Goal: Task Accomplishment & Management: Use online tool/utility

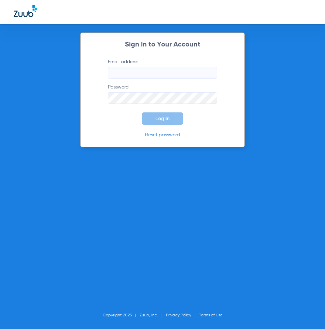
type input "[EMAIL_ADDRESS][DOMAIN_NAME]"
type input "manager@alamokidsdental.com"
click at [178, 116] on button "Log In" at bounding box center [163, 118] width 42 height 12
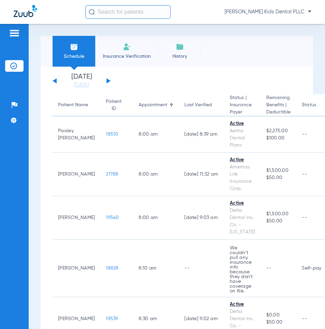
click at [112, 81] on app-single-date-navigator "Monday 06-09-2025 Tuesday 06-10-2025 Wednesday 06-11-2025 Thursday 06-12-2025 F…" at bounding box center [177, 80] width 249 height 15
click at [107, 80] on button at bounding box center [109, 80] width 4 height 5
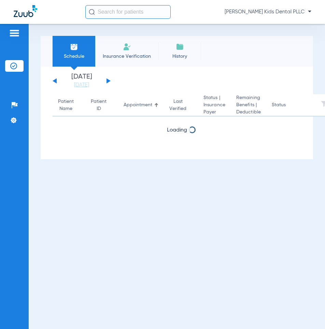
click at [107, 80] on button at bounding box center [109, 80] width 4 height 5
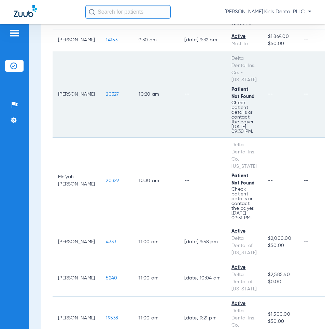
scroll to position [307, 0]
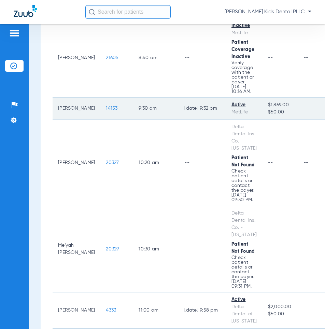
click at [106, 106] on span "14153" at bounding box center [112, 108] width 12 height 5
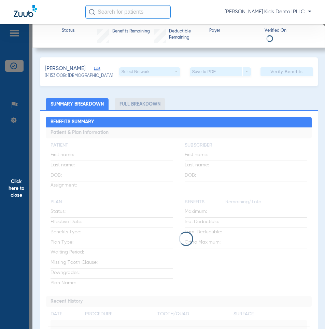
click at [132, 106] on li "Full Breakdown" at bounding box center [140, 104] width 51 height 12
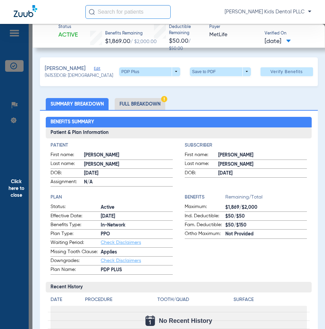
click at [132, 106] on li "Full Breakdown" at bounding box center [140, 104] width 51 height 12
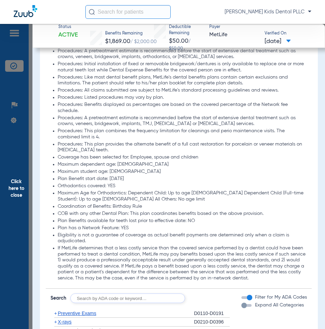
scroll to position [1124, 0]
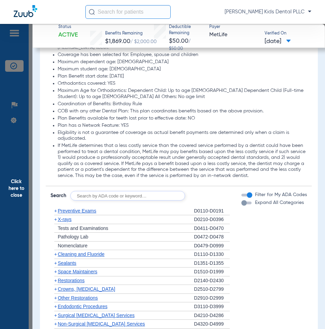
click at [133, 191] on input "text" at bounding box center [127, 196] width 115 height 10
type input "7961"
click button "Search" at bounding box center [210, 196] width 27 height 10
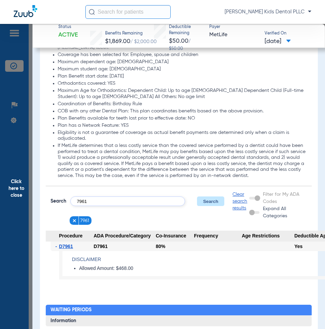
type input "7961"
click button "Search" at bounding box center [210, 201] width 27 height 10
type input "7962"
click button "Search" at bounding box center [210, 201] width 27 height 10
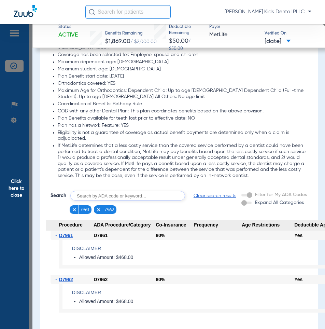
click at [31, 52] on span "Click here to close" at bounding box center [16, 188] width 32 height 329
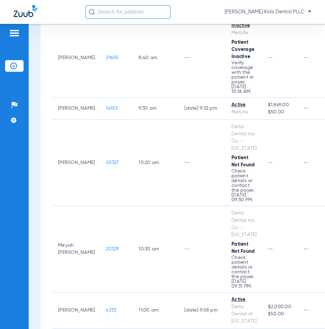
scroll to position [0, 0]
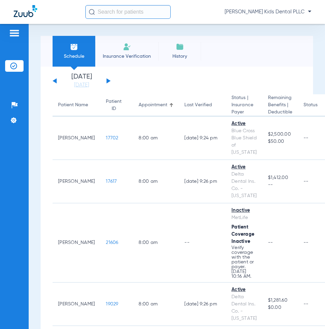
click at [108, 82] on button at bounding box center [109, 80] width 4 height 5
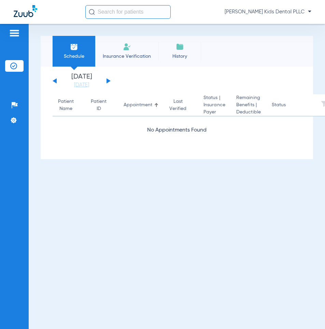
click at [108, 82] on button at bounding box center [109, 80] width 4 height 5
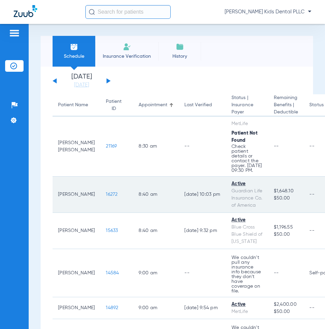
click at [106, 197] on span "16272" at bounding box center [112, 194] width 12 height 5
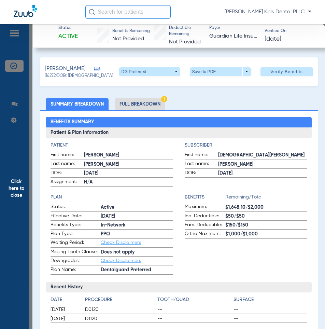
click at [138, 105] on li "Full Breakdown" at bounding box center [140, 104] width 51 height 12
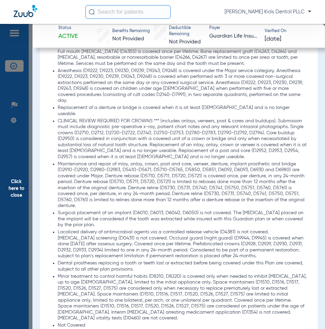
scroll to position [1297, 0]
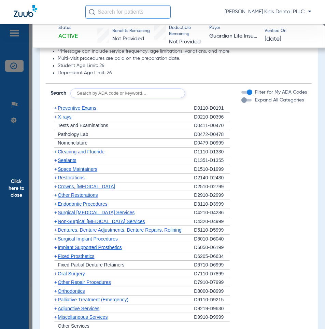
click at [133, 88] on input "text" at bounding box center [127, 93] width 115 height 10
type input "7961"
click button "Search" at bounding box center [210, 93] width 27 height 10
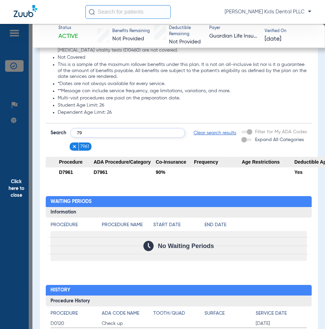
scroll to position [1269, 0]
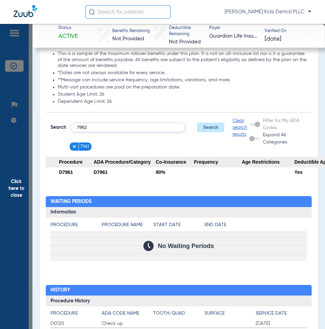
type input "7962"
click button "Search" at bounding box center [210, 128] width 27 height 10
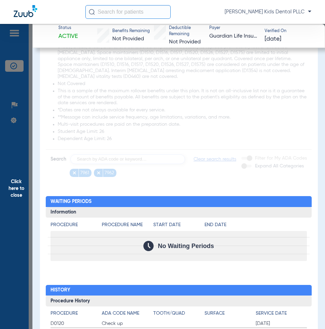
scroll to position [1267, 0]
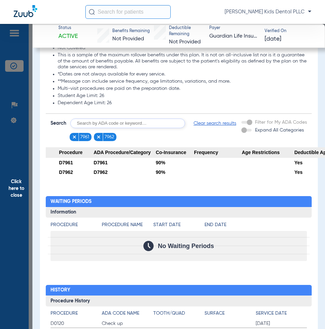
click at [30, 75] on span "Click here to close" at bounding box center [16, 188] width 32 height 329
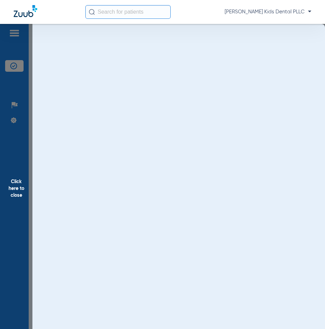
scroll to position [0, 0]
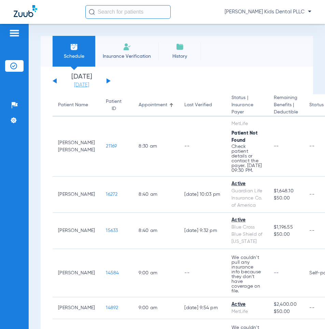
click at [61, 83] on div "Monday 06-09-2025 Tuesday 06-10-2025 Wednesday 06-11-2025 Thursday 06-12-2025 F…" at bounding box center [82, 80] width 58 height 15
click at [57, 83] on div "Monday 06-09-2025 Tuesday 06-10-2025 Wednesday 06-11-2025 Thursday 06-12-2025 F…" at bounding box center [82, 80] width 58 height 15
click at [88, 85] on link "[DATE]" at bounding box center [81, 85] width 41 height 7
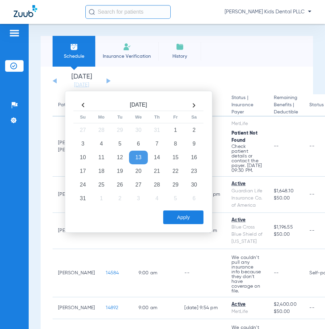
click at [142, 157] on td "13" at bounding box center [138, 158] width 18 height 14
click at [178, 218] on button "Apply" at bounding box center [183, 217] width 40 height 14
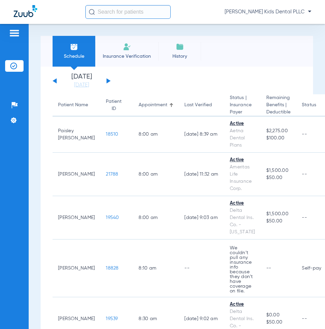
click at [107, 81] on button at bounding box center [109, 80] width 4 height 5
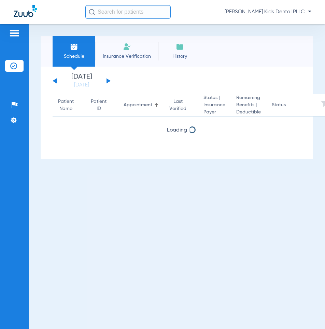
click at [107, 81] on button at bounding box center [109, 80] width 4 height 5
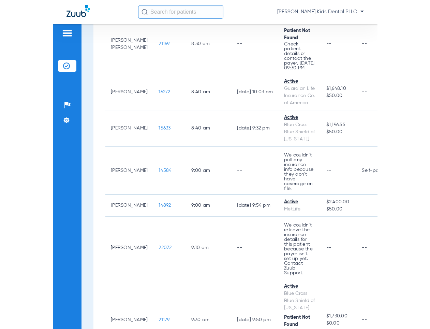
scroll to position [100, 0]
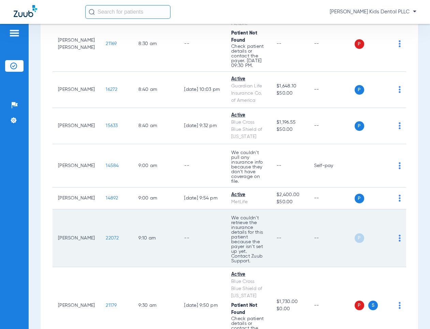
click at [325, 239] on img at bounding box center [400, 238] width 2 height 7
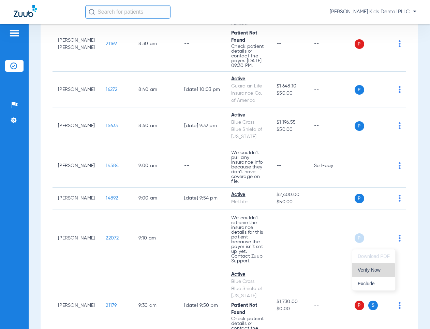
click at [325, 271] on span "Verify Now" at bounding box center [374, 269] width 32 height 5
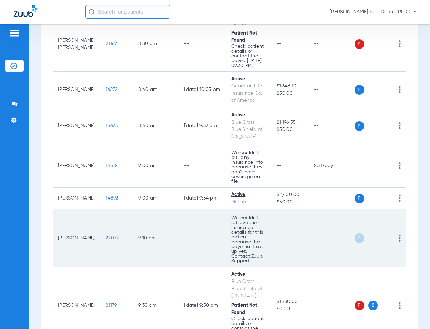
click at [106, 240] on span "22072" at bounding box center [112, 238] width 13 height 5
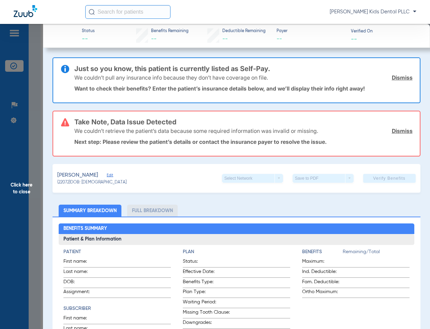
click at [325, 130] on link "Dismiss" at bounding box center [402, 130] width 21 height 7
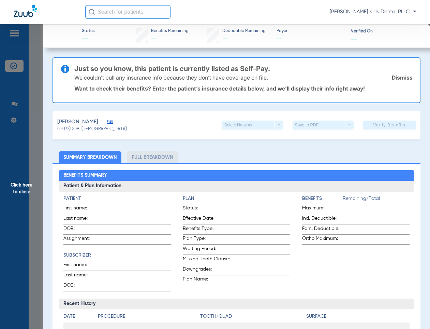
click at [325, 74] on link "Dismiss" at bounding box center [402, 77] width 21 height 7
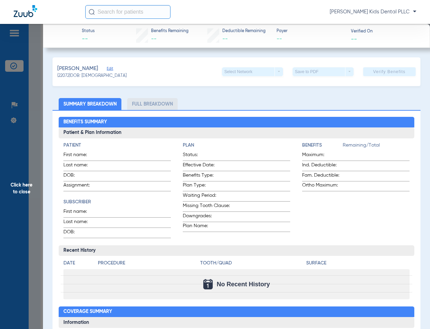
click at [39, 94] on span "Click here to close" at bounding box center [21, 188] width 43 height 329
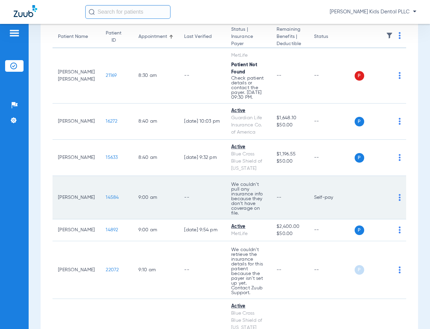
scroll to position [102, 0]
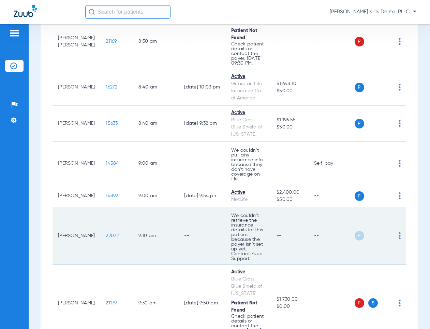
click at [355, 240] on span "P" at bounding box center [360, 236] width 10 height 10
click at [396, 243] on td "P S" at bounding box center [381, 236] width 52 height 58
click at [399, 239] on img at bounding box center [400, 235] width 2 height 7
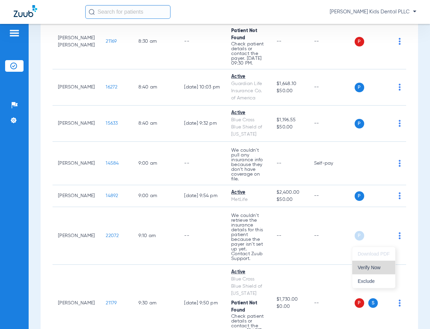
click at [380, 269] on span "Verify Now" at bounding box center [374, 267] width 32 height 5
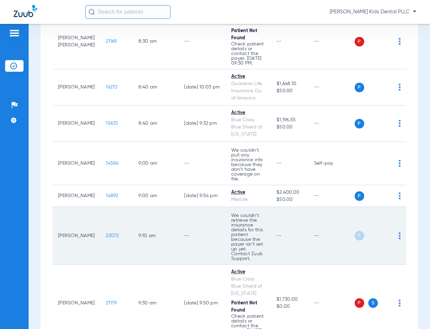
click at [356, 240] on span "P" at bounding box center [360, 236] width 10 height 10
